Goal: Information Seeking & Learning: Compare options

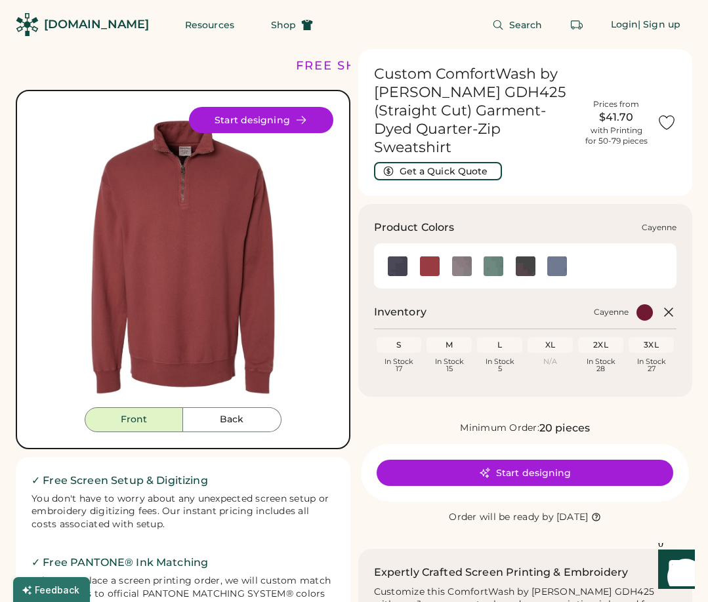
click at [435, 257] on img at bounding box center [430, 267] width 20 height 20
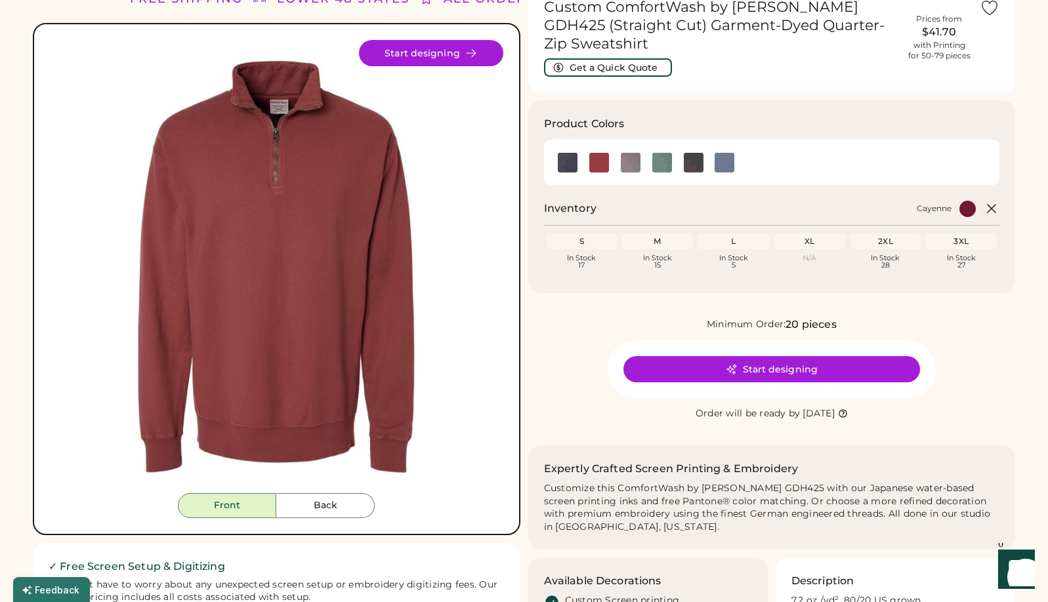
scroll to position [69, 0]
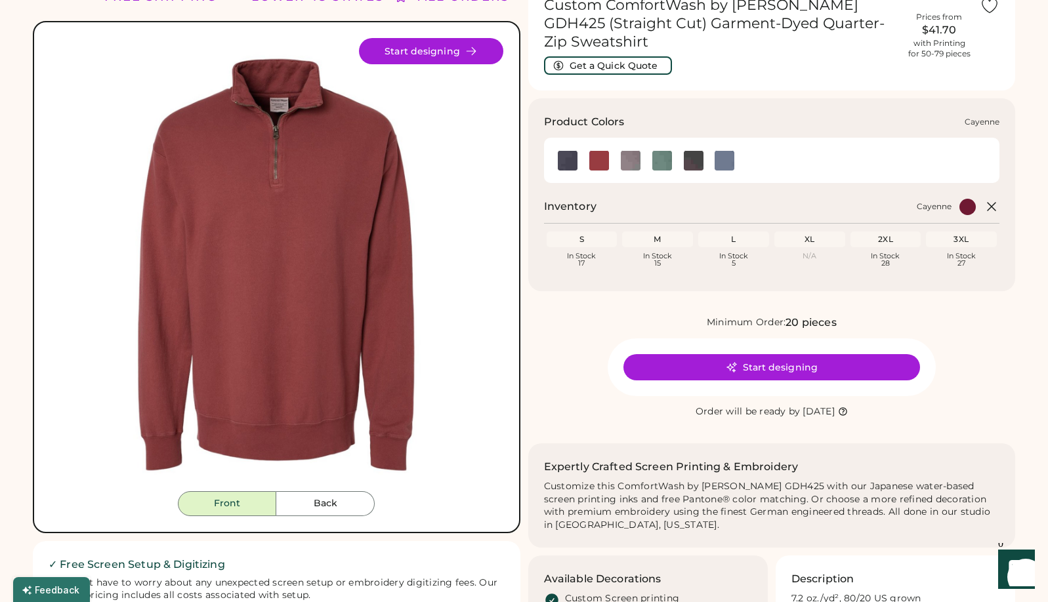
click at [591, 169] on img at bounding box center [599, 161] width 20 height 20
click at [562, 160] on img at bounding box center [568, 161] width 20 height 20
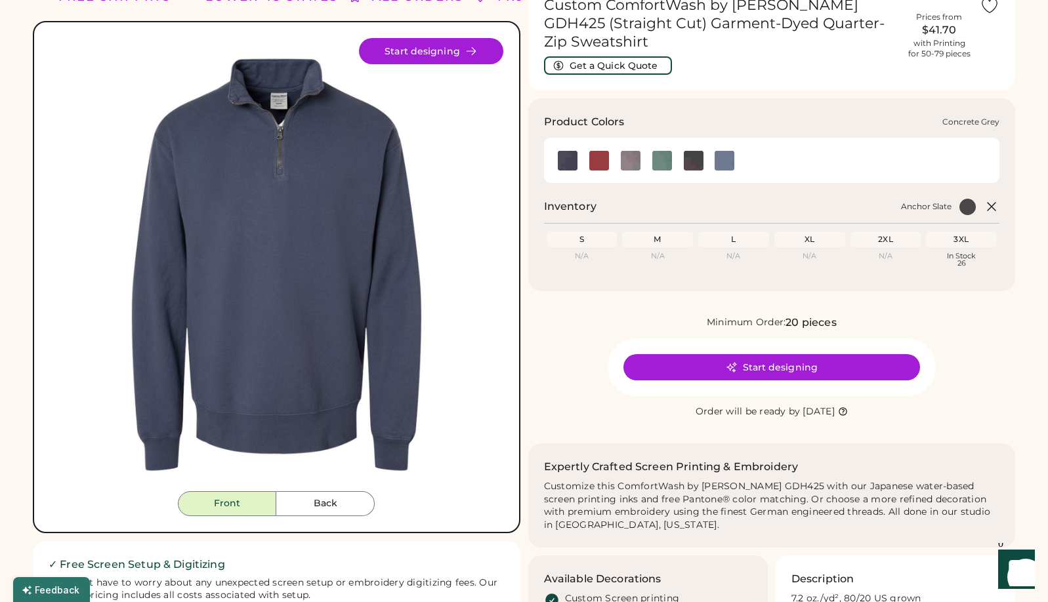
click at [640, 169] on div at bounding box center [630, 160] width 32 height 20
click at [635, 165] on img at bounding box center [631, 161] width 20 height 20
click at [654, 165] on img at bounding box center [662, 161] width 20 height 20
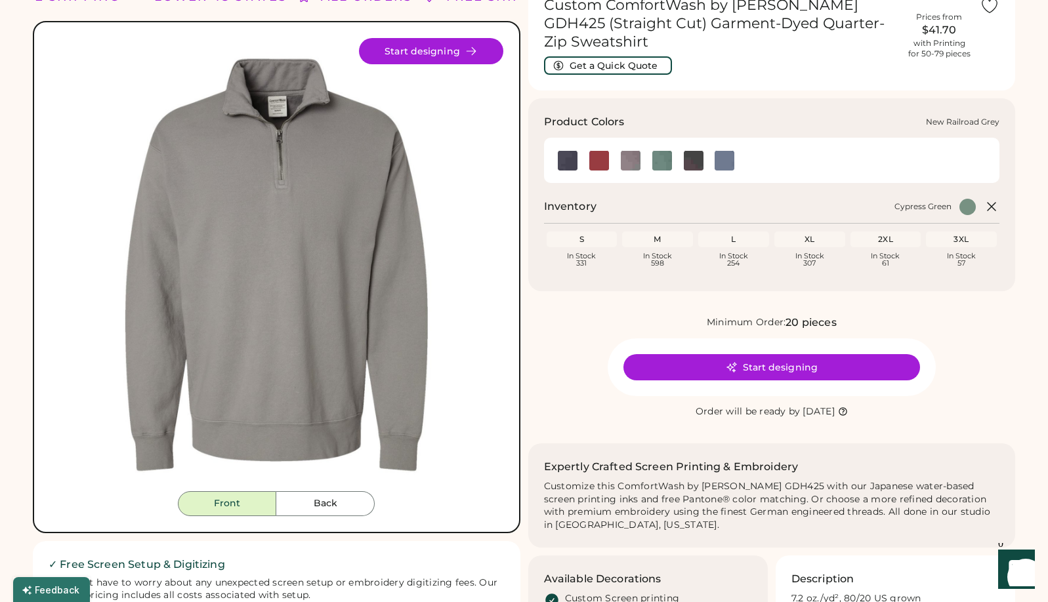
click at [691, 165] on img at bounding box center [694, 161] width 20 height 20
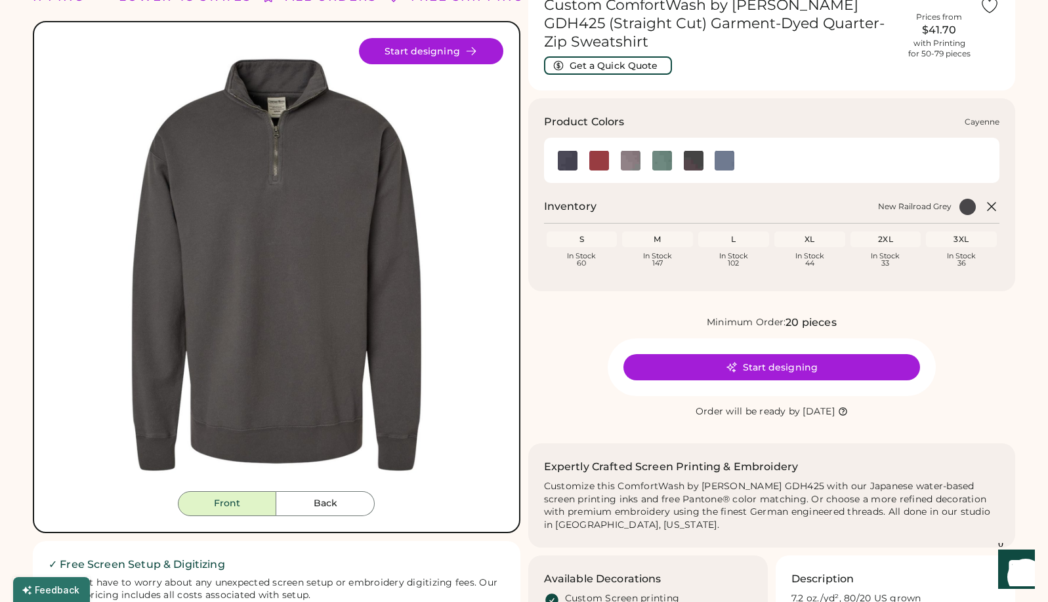
click at [600, 164] on img at bounding box center [599, 161] width 20 height 20
